Goal: Task Accomplishment & Management: Use online tool/utility

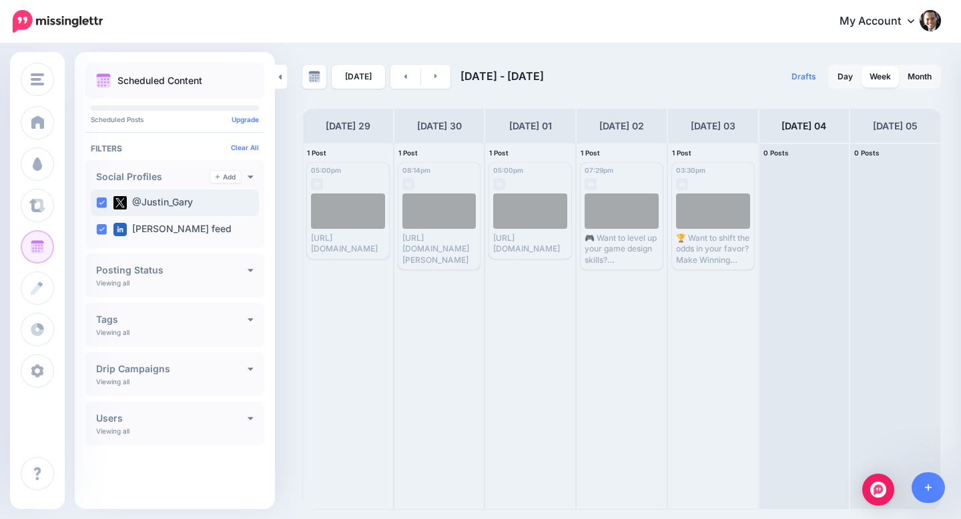
click at [99, 204] on ins at bounding box center [101, 202] width 11 height 11
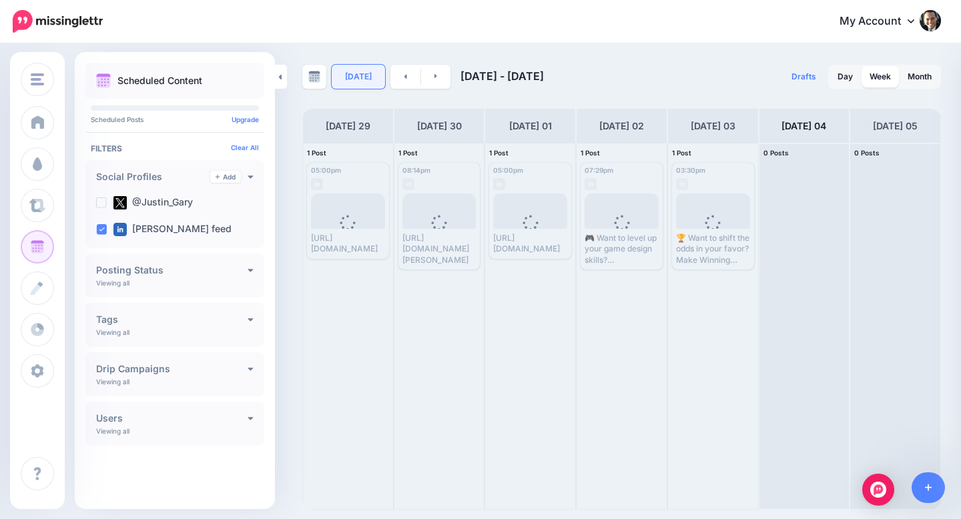
click at [355, 77] on link "[DATE]" at bounding box center [358, 77] width 53 height 24
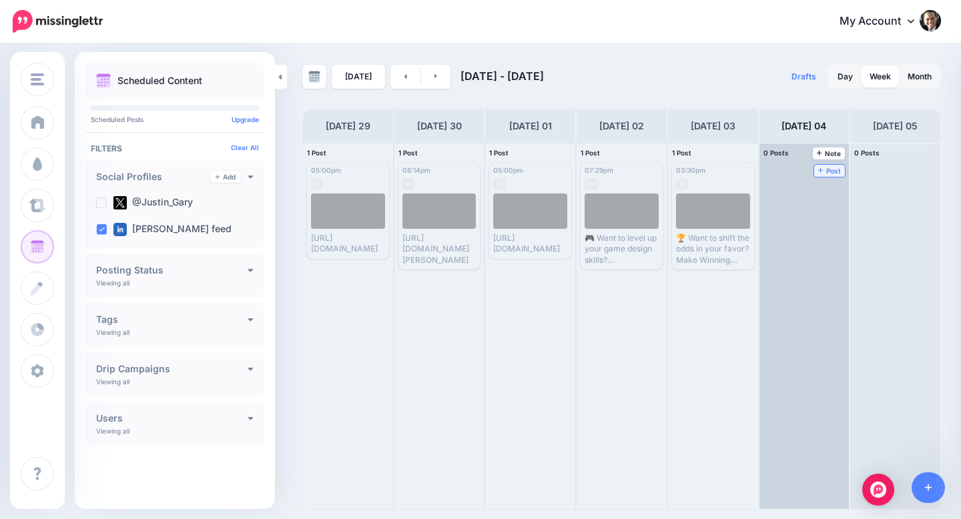
click at [826, 174] on link "Post" at bounding box center [829, 171] width 31 height 12
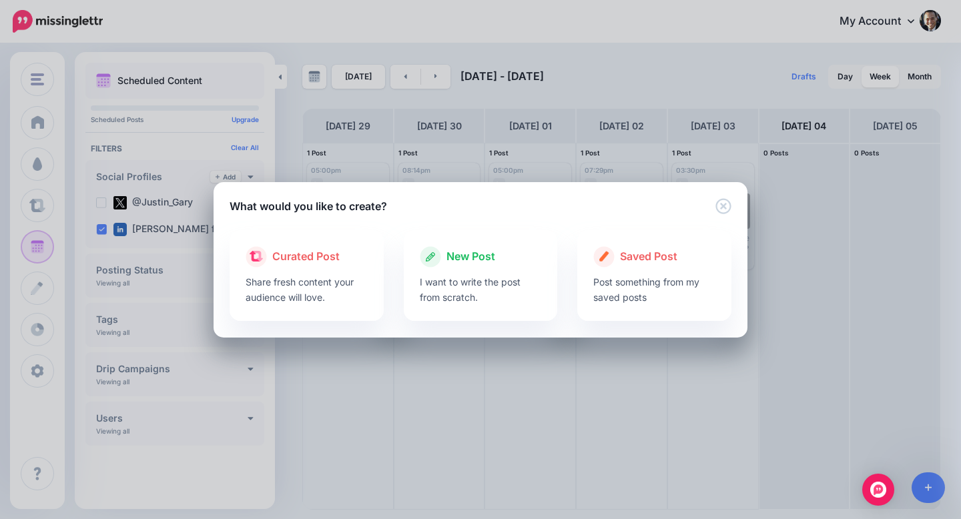
click at [457, 253] on span "New Post" at bounding box center [470, 256] width 49 height 17
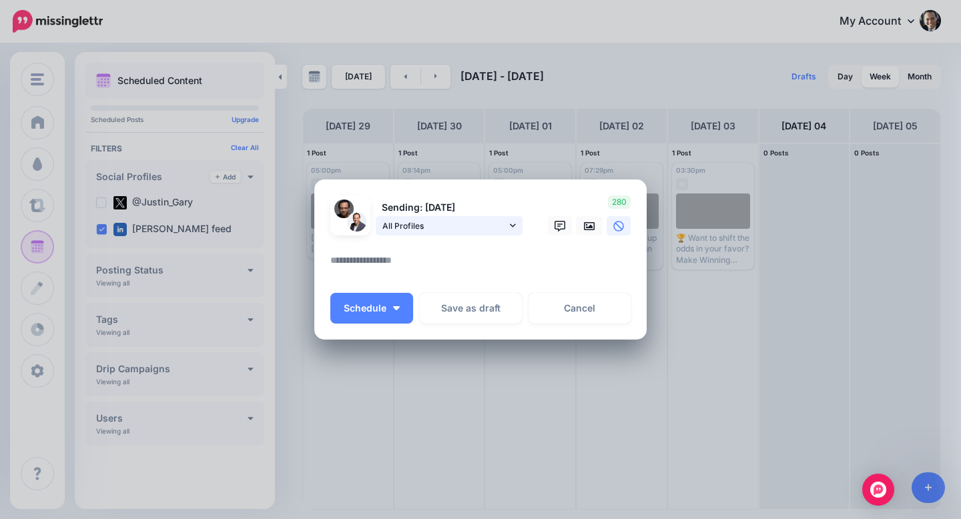
click at [508, 229] on link "All Profiles" at bounding box center [449, 225] width 147 height 19
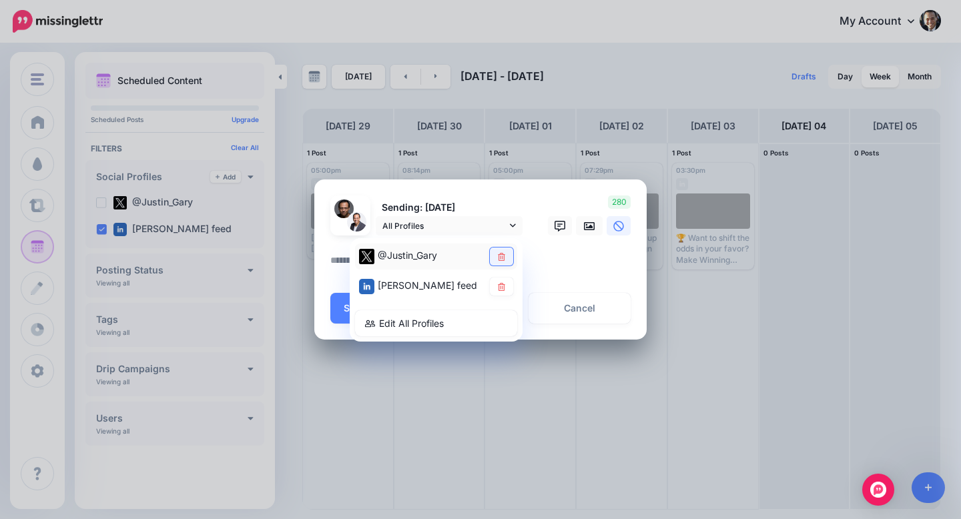
click at [502, 257] on icon at bounding box center [501, 257] width 10 height 8
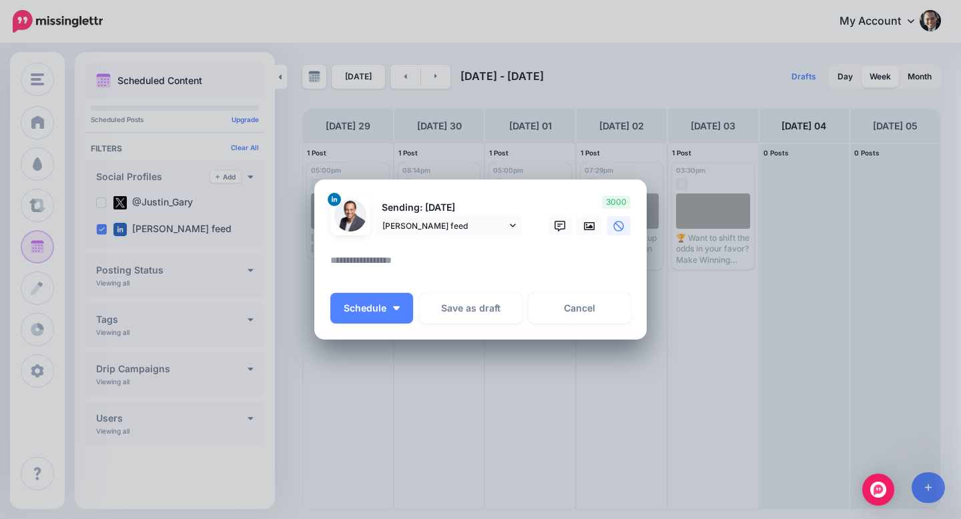
click at [429, 257] on textarea at bounding box center [483, 265] width 307 height 26
paste textarea "**********"
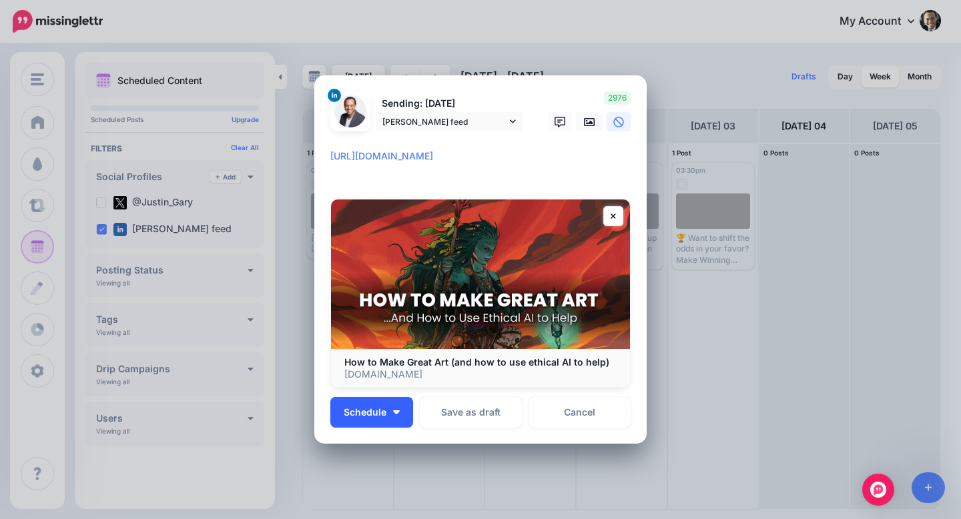
type textarea "**********"
click at [392, 416] on button "Schedule" at bounding box center [371, 412] width 83 height 31
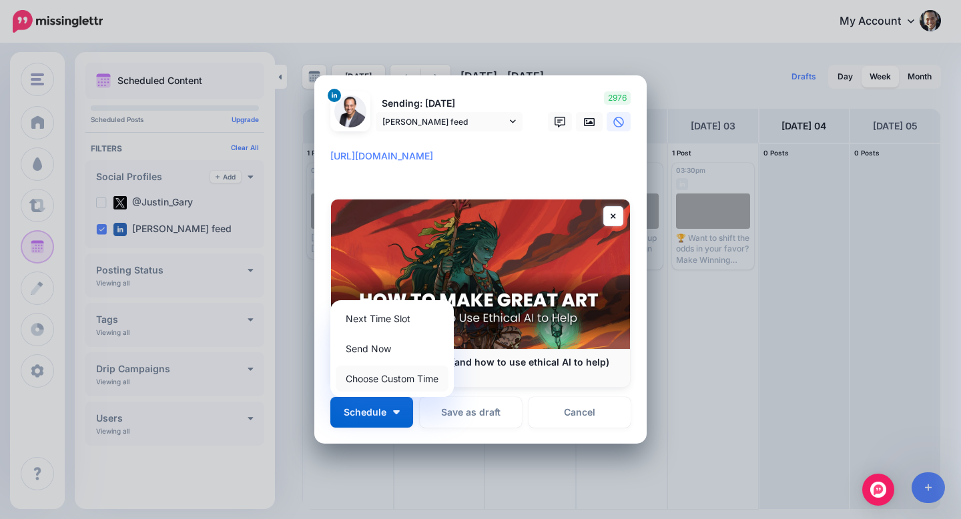
click at [386, 378] on link "Choose Custom Time" at bounding box center [392, 379] width 113 height 26
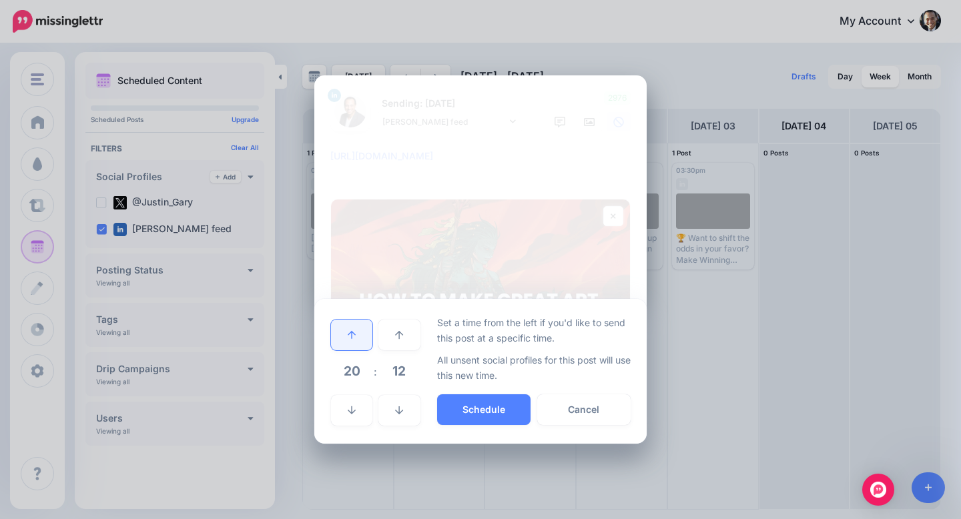
click at [366, 342] on link at bounding box center [351, 335] width 41 height 31
click at [346, 340] on link at bounding box center [351, 335] width 41 height 31
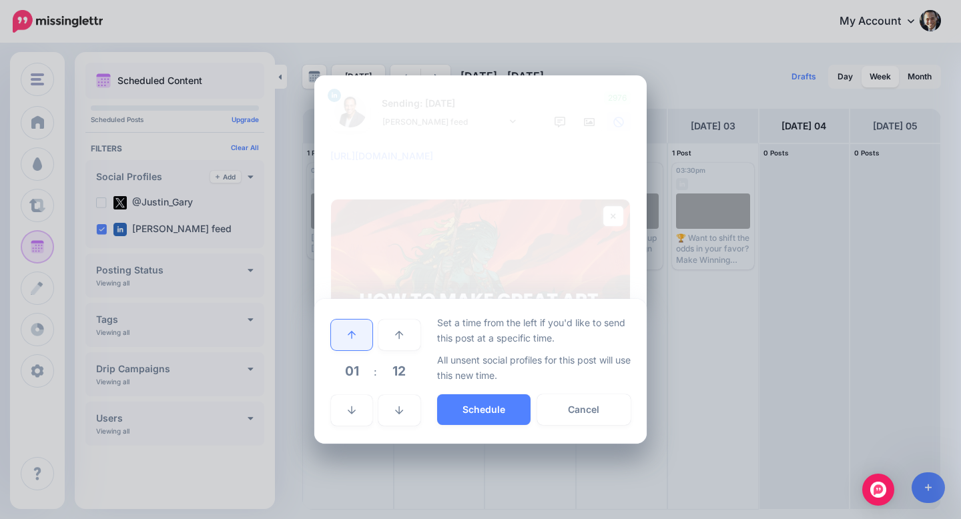
click at [346, 339] on link at bounding box center [351, 335] width 41 height 31
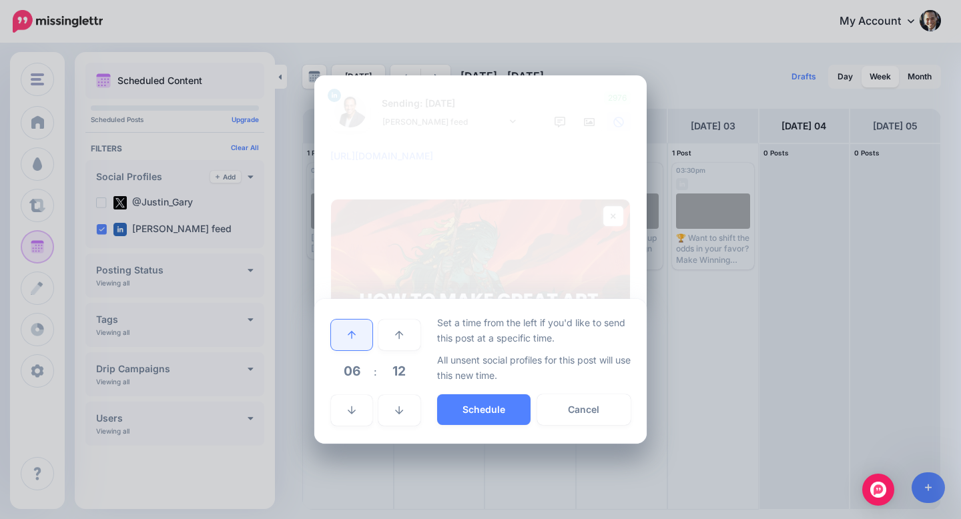
click at [346, 339] on link at bounding box center [351, 335] width 41 height 31
click at [461, 414] on button "Schedule" at bounding box center [483, 409] width 93 height 31
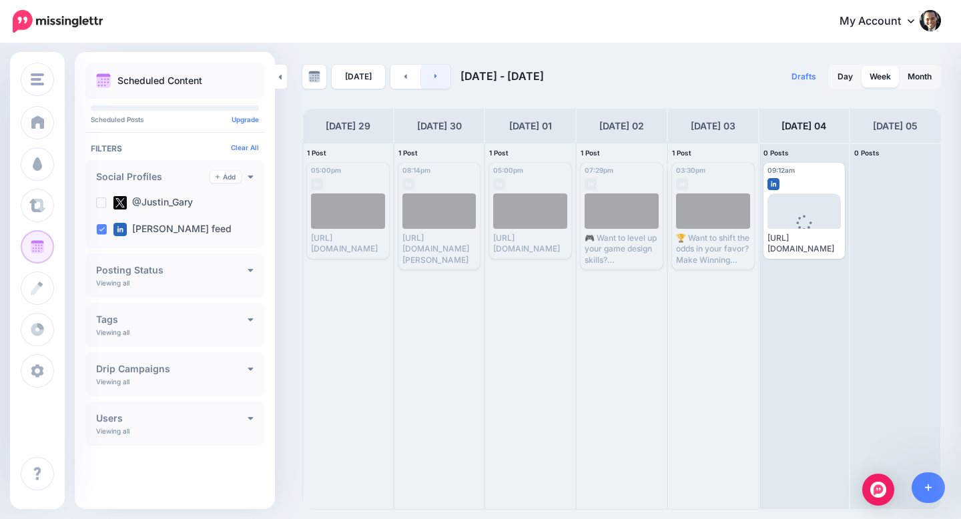
click at [436, 81] on link at bounding box center [436, 77] width 30 height 24
